Goal: Obtain resource: Obtain resource

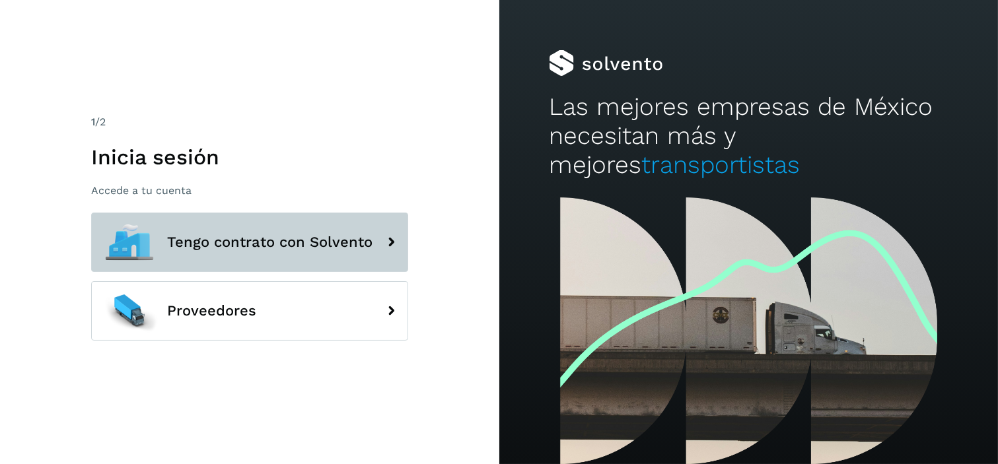
click at [291, 241] on span "Tengo contrato con Solvento" at bounding box center [269, 243] width 205 height 16
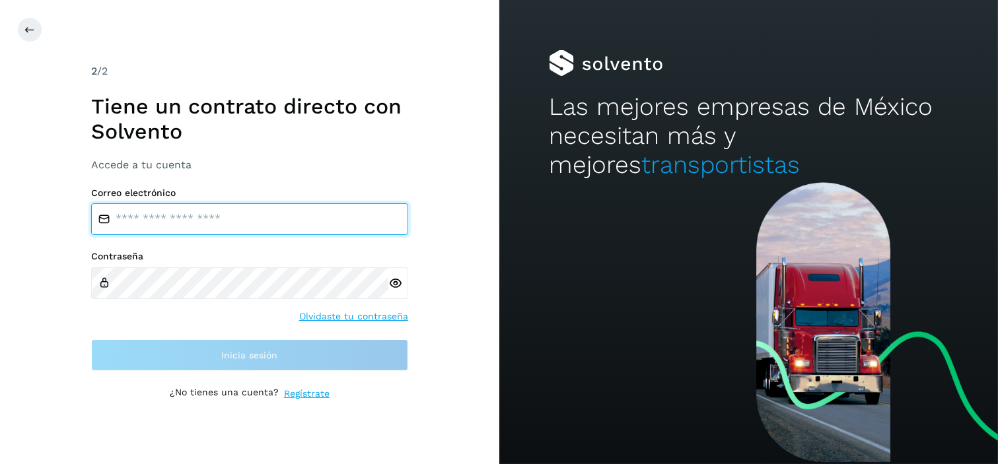
type input "**********"
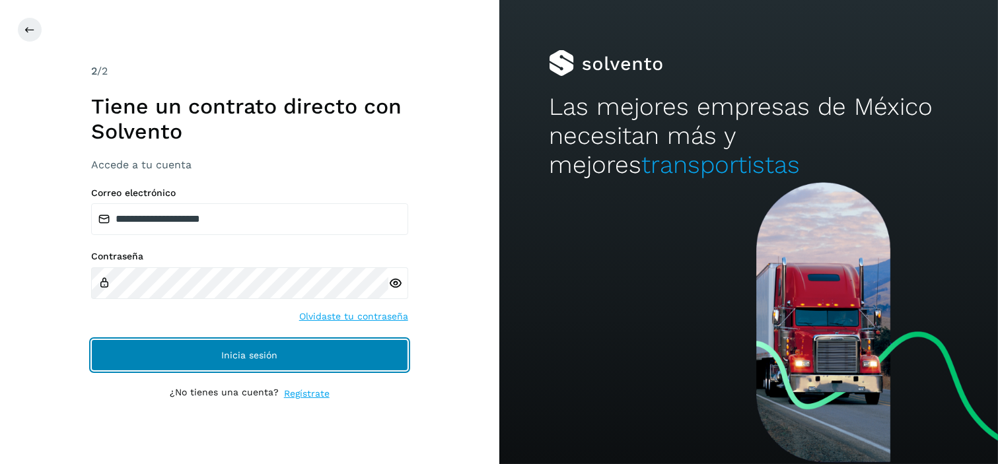
click at [252, 359] on span "Inicia sesión" at bounding box center [249, 355] width 56 height 9
click at [346, 357] on button "Inicia sesión" at bounding box center [249, 356] width 317 height 32
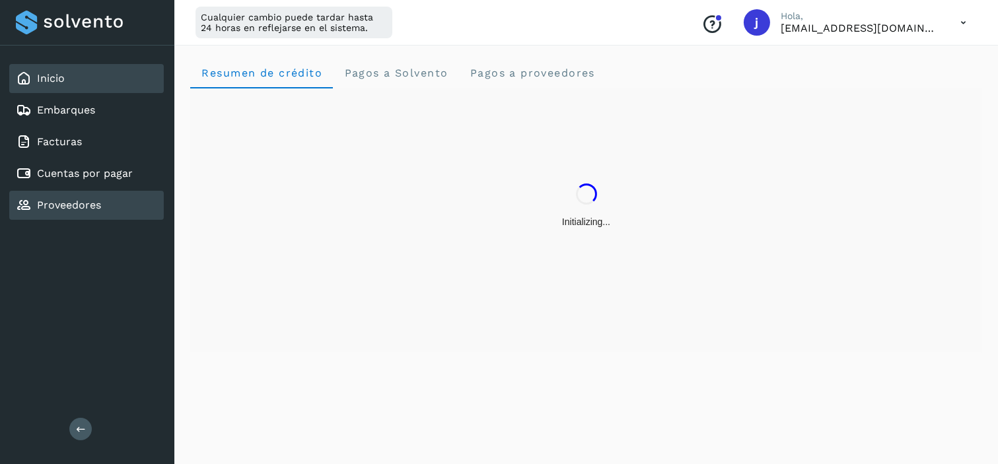
click at [86, 199] on link "Proveedores" at bounding box center [69, 205] width 64 height 13
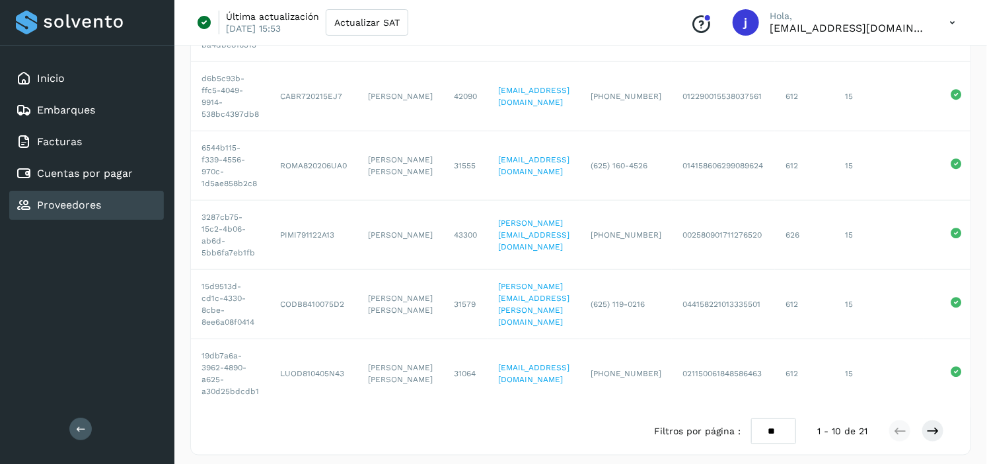
scroll to position [474, 0]
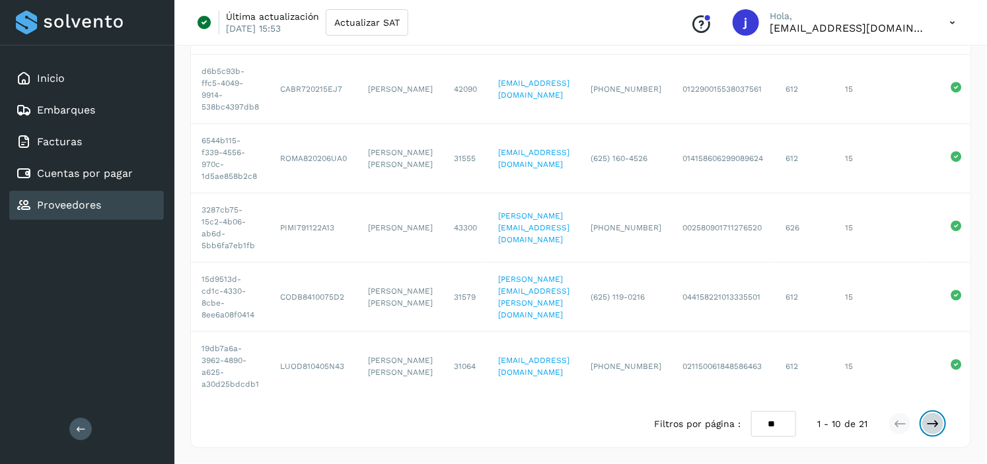
click at [934, 430] on icon at bounding box center [932, 424] width 13 height 13
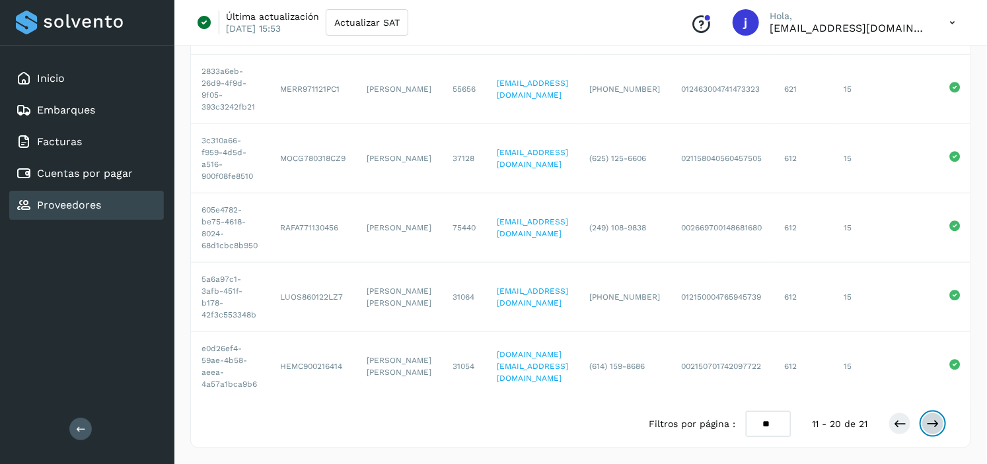
click at [928, 424] on icon at bounding box center [932, 424] width 13 height 13
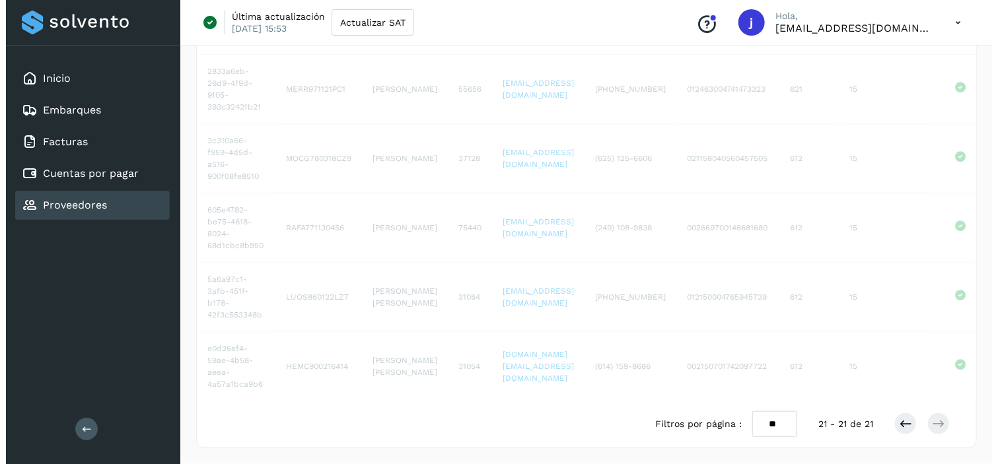
scroll to position [0, 0]
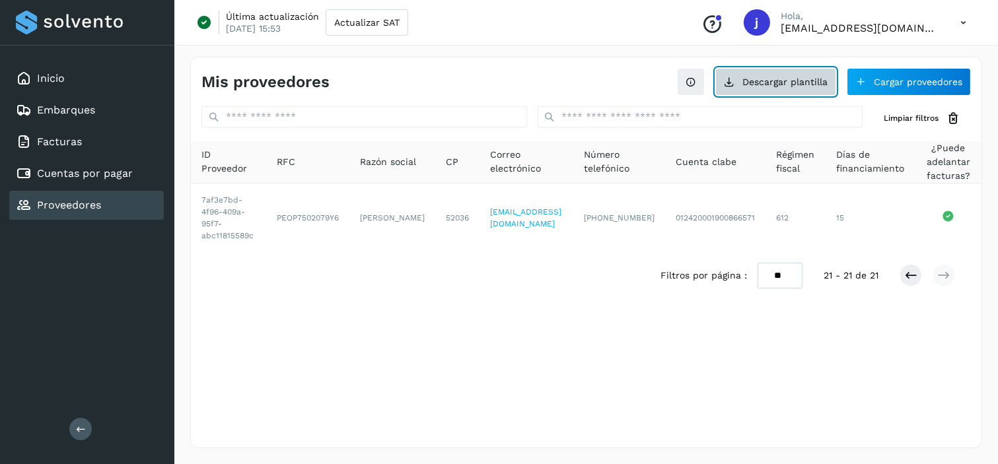
click at [776, 88] on button "Descargar plantilla" at bounding box center [776, 82] width 121 height 28
